Goal: Check status: Check status

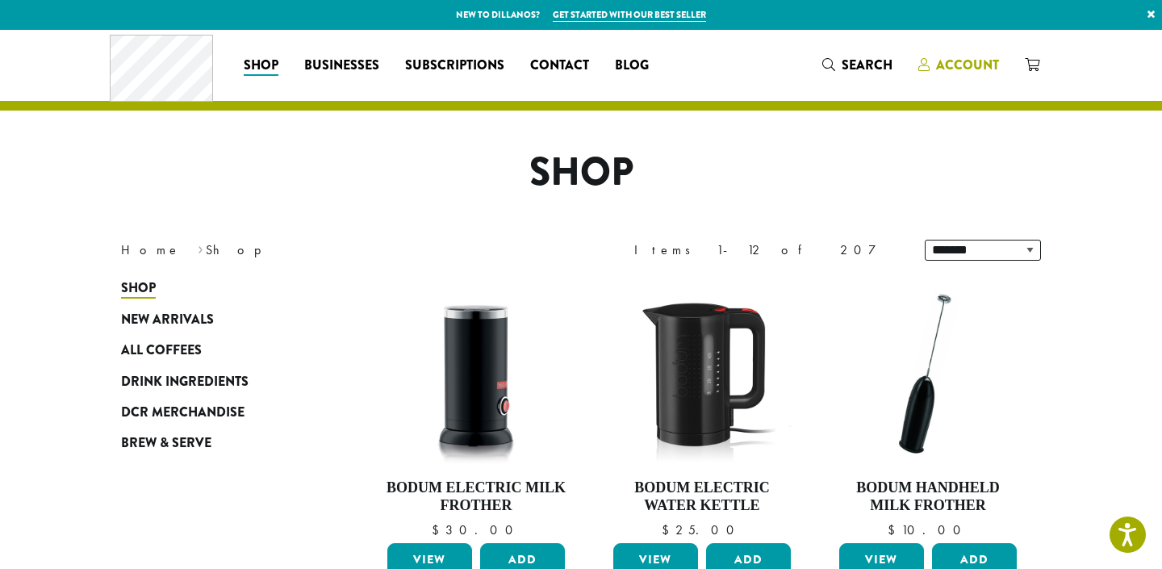
click at [959, 70] on span "Account" at bounding box center [967, 65] width 63 height 19
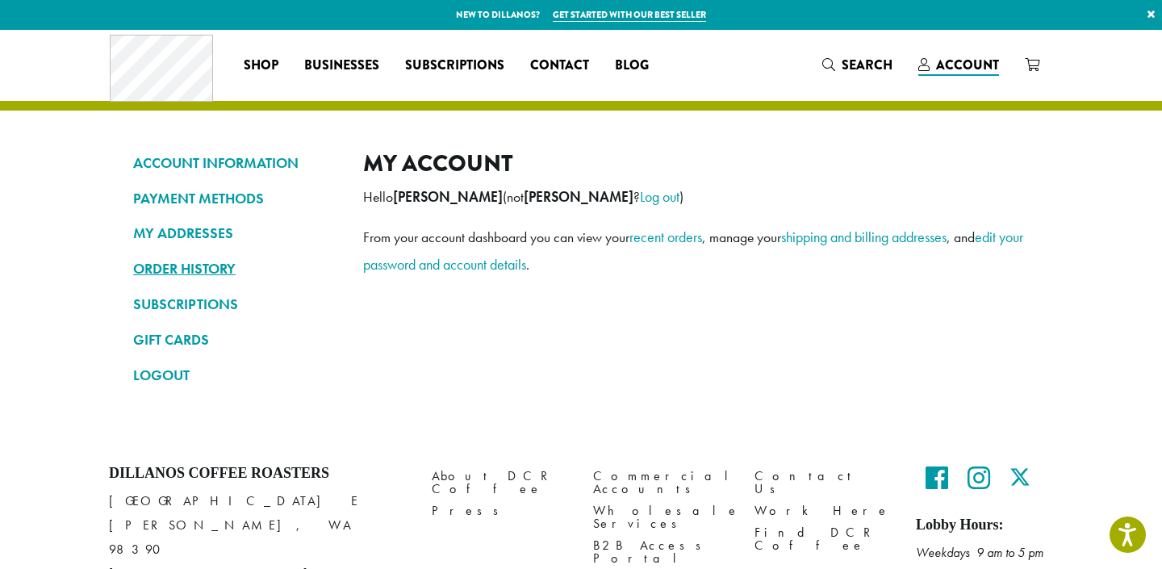
click at [189, 265] on link "ORDER HISTORY" at bounding box center [236, 268] width 206 height 27
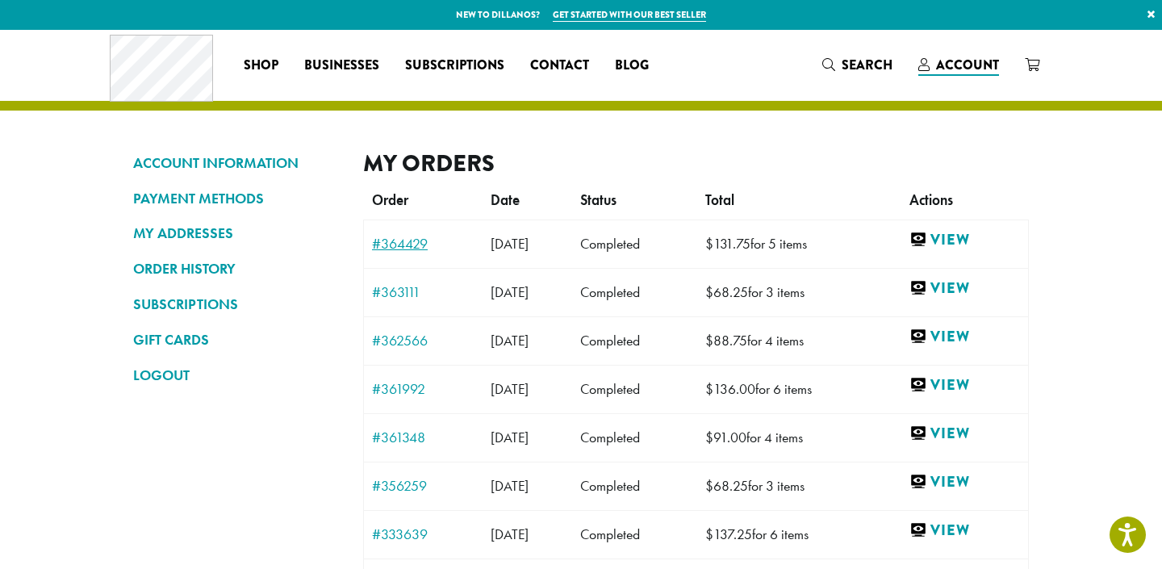
click at [405, 244] on link "#364429" at bounding box center [423, 243] width 102 height 15
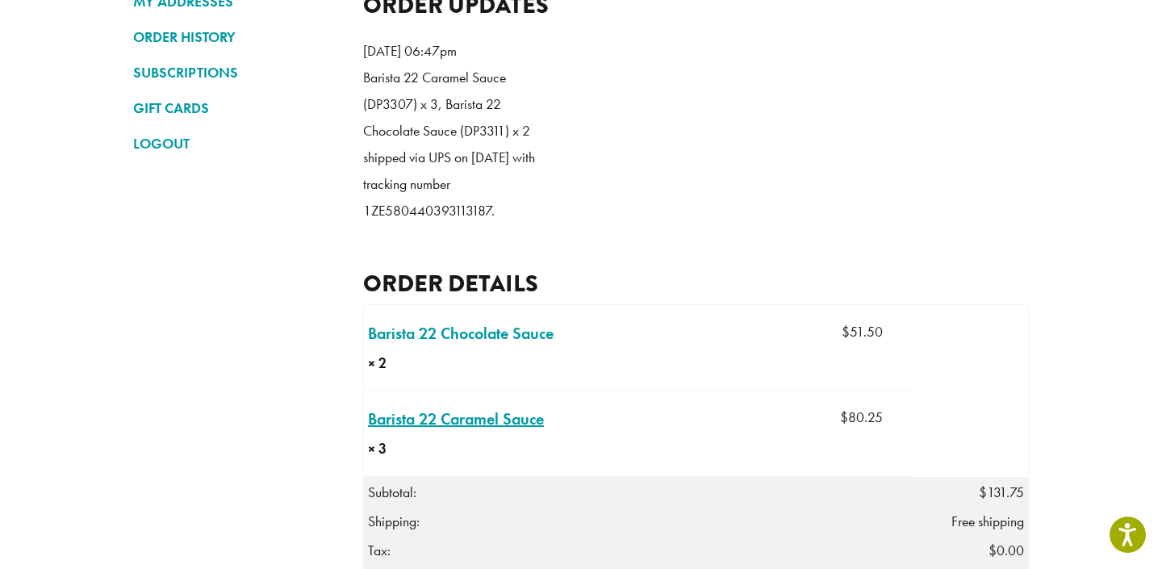
scroll to position [236, 0]
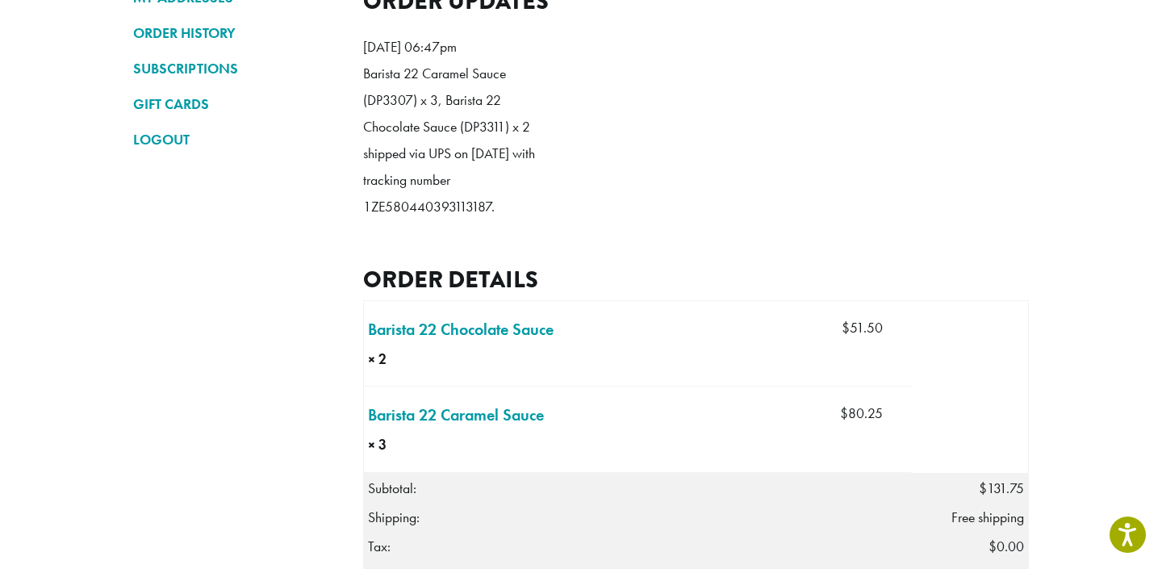
drag, startPoint x: 365, startPoint y: 233, endPoint x: 494, endPoint y: 238, distance: 129.2
click at [494, 220] on p "Barista 22 Caramel Sauce (DP3307) x 3, Barista 22 Chocolate Sauce (DP3311) x 2 …" at bounding box center [456, 141] width 186 height 160
copy p "1ZE580440393113187."
click at [581, 241] on ol "[DATE] 06:47pm Barista 22 Caramel Sauce (DP3307) x 3, Barista 22 Chocolate Sauc…" at bounding box center [696, 131] width 666 height 219
click at [367, 220] on p "Barista 22 Caramel Sauce (DP3307) x 3, Barista 22 Chocolate Sauce (DP3311) x 2 …" at bounding box center [456, 141] width 186 height 160
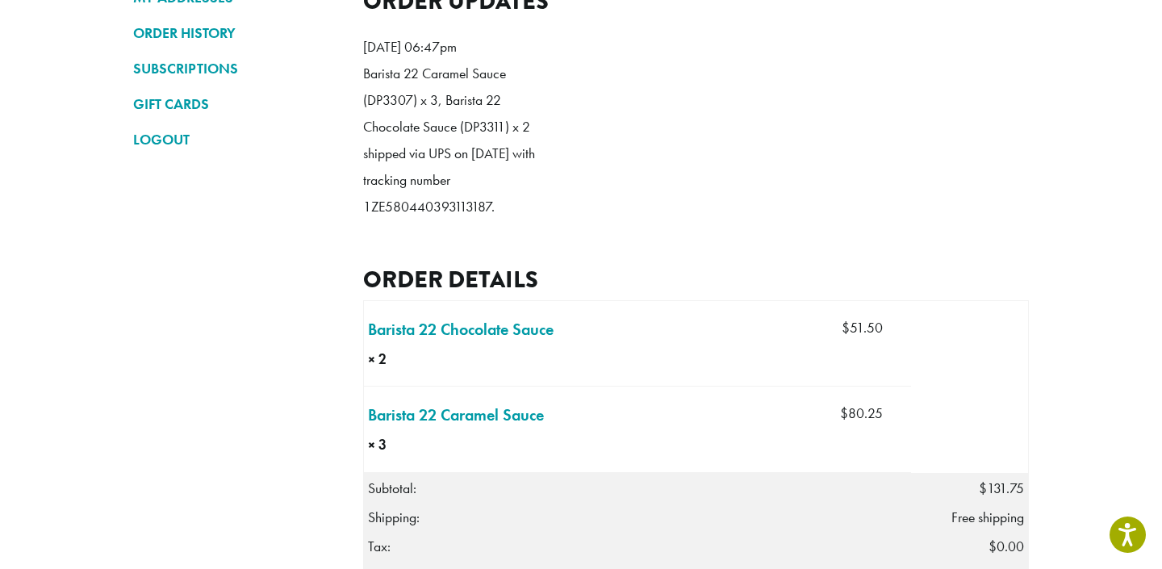
drag, startPoint x: 363, startPoint y: 234, endPoint x: 489, endPoint y: 233, distance: 125.9
click at [489, 220] on p "Barista 22 Caramel Sauce (DP3307) x 3, Barista 22 Chocolate Sauce (DP3311) x 2 …" at bounding box center [456, 141] width 186 height 160
copy p "1ZE580440393113187"
